Goal: Task Accomplishment & Management: Use online tool/utility

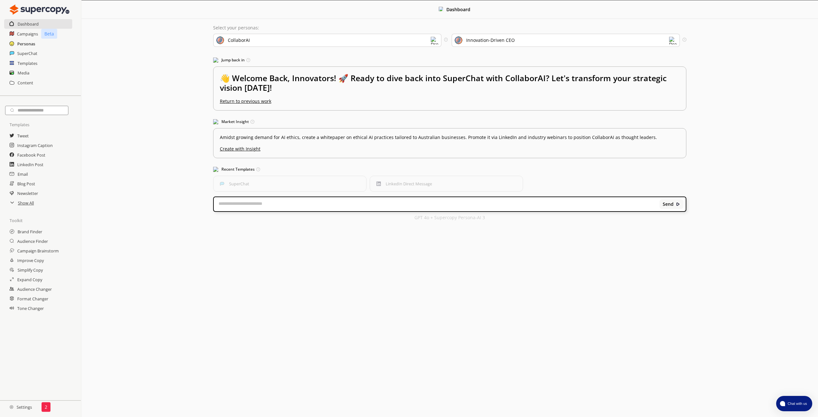
click at [30, 43] on h2 "Personas" at bounding box center [26, 44] width 18 height 10
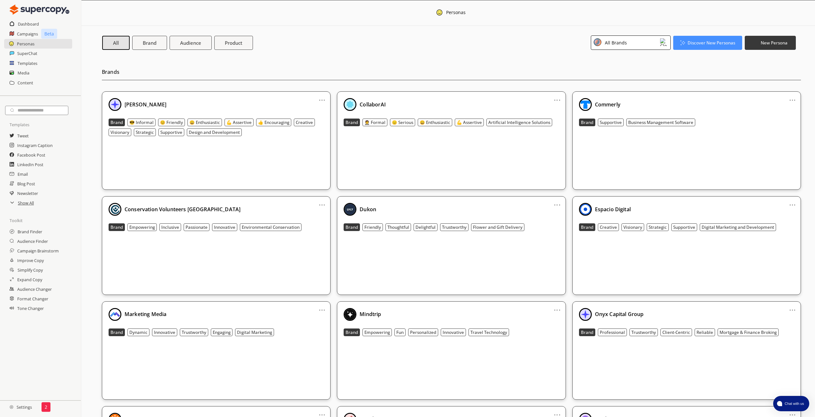
click at [391, 92] on div "... CollaborAI Brand 🤵 Formal 😑 Serious 😄 Enthusiastic 💪 Assertive Artificial I…" at bounding box center [451, 140] width 229 height 98
click at [381, 103] on b "CollaborAI" at bounding box center [373, 104] width 26 height 7
click at [386, 104] on div "CollaborAI" at bounding box center [451, 104] width 215 height 13
click at [643, 43] on div "All Brands" at bounding box center [631, 42] width 80 height 14
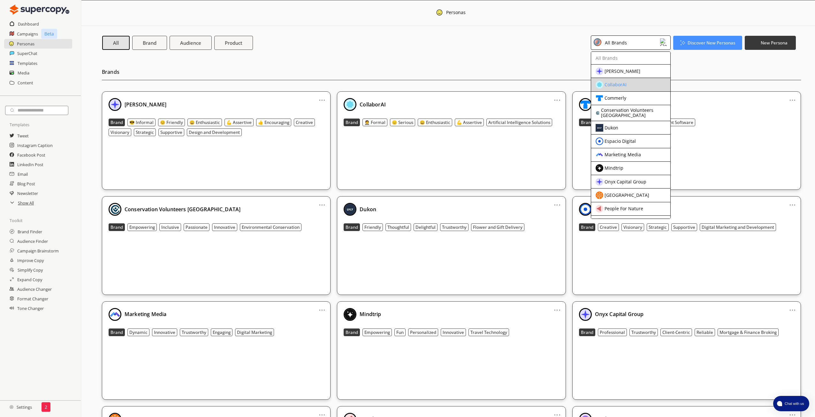
click at [638, 82] on div "CollaborAI" at bounding box center [626, 85] width 60 height 8
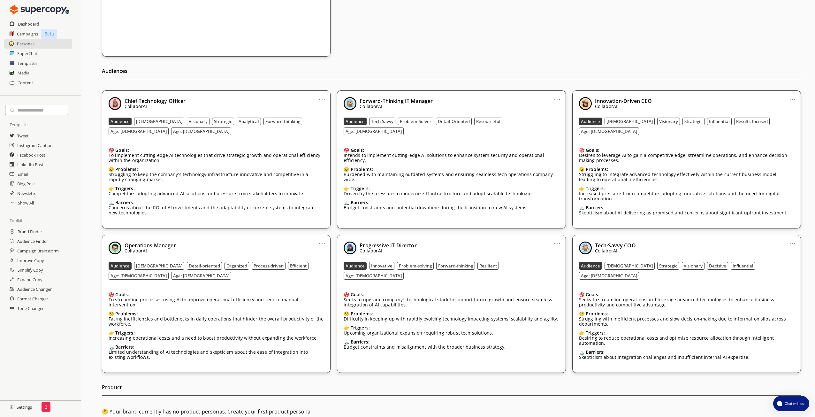
scroll to position [140, 0]
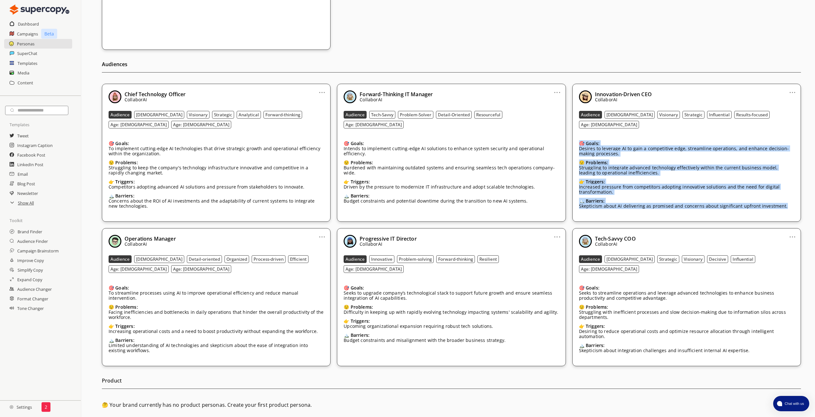
drag, startPoint x: 579, startPoint y: 133, endPoint x: 785, endPoint y: 198, distance: 215.7
click at [785, 198] on div "🎯 Goals: Desires to leverage AI to gain a competitive edge, streamline operatio…" at bounding box center [686, 175] width 215 height 79
copy div "🎯 Goals: Desires to leverage AI to gain a competitive edge, streamline operatio…"
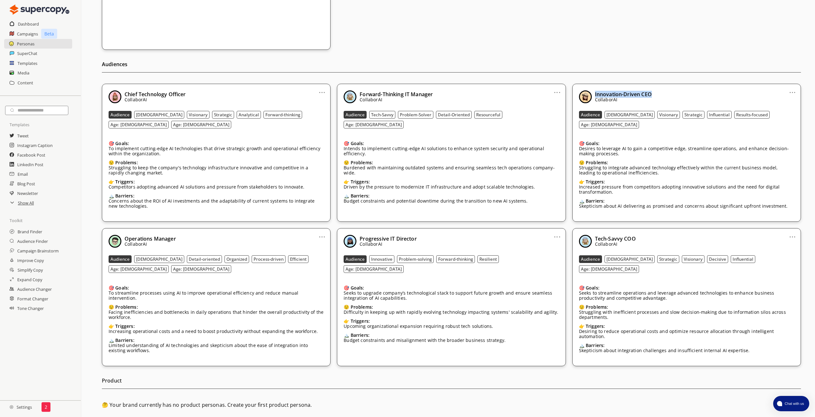
drag, startPoint x: 659, startPoint y: 89, endPoint x: 595, endPoint y: 91, distance: 63.9
click at [595, 91] on div "... Innovation-Driven CEO CollaborAI Audience [DEMOGRAPHIC_DATA] Visionary Stra…" at bounding box center [687, 153] width 229 height 138
click at [763, 114] on div "Audience [DEMOGRAPHIC_DATA] Visionary Strategic Influential Results-focused Age…" at bounding box center [686, 120] width 215 height 18
drag, startPoint x: 754, startPoint y: 114, endPoint x: 595, endPoint y: 90, distance: 160.6
click at [595, 90] on div "Innovation-Driven CEO CollaborAI Audience [DEMOGRAPHIC_DATA] Visionary Strategi…" at bounding box center [686, 152] width 215 height 125
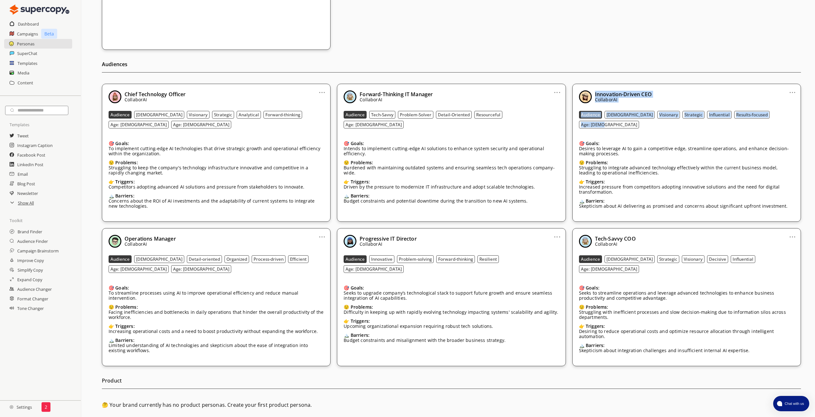
copy div "Innovation-Driven CEO CollaborAI Audience [DEMOGRAPHIC_DATA] Visionary Strategi…"
